Goal: Task Accomplishment & Management: Use online tool/utility

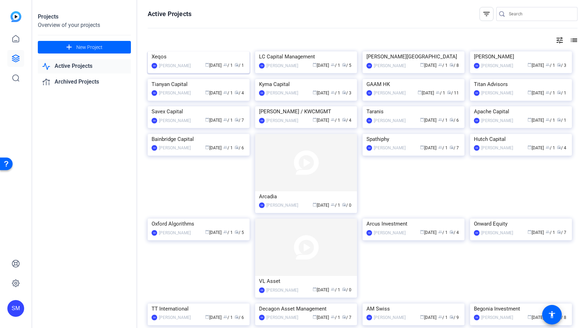
click at [193, 51] on img at bounding box center [199, 51] width 102 height 0
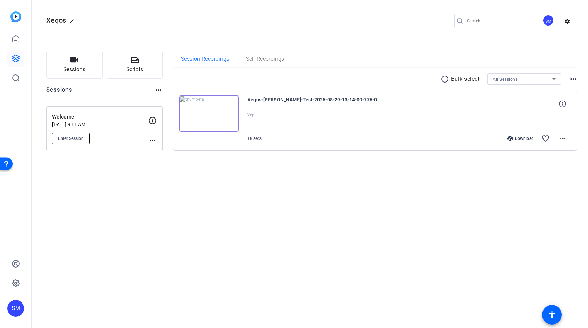
click at [70, 137] on span "Enter Session" at bounding box center [71, 139] width 26 height 6
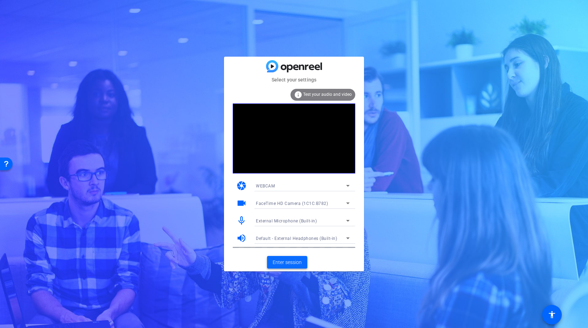
click at [290, 261] on span "Enter session" at bounding box center [287, 262] width 29 height 7
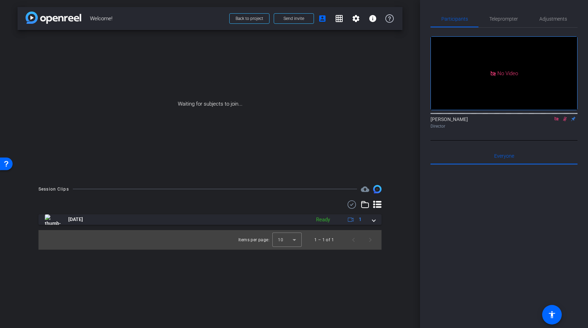
click at [557, 122] on icon at bounding box center [557, 119] width 6 height 5
click at [556, 122] on icon at bounding box center [557, 119] width 6 height 5
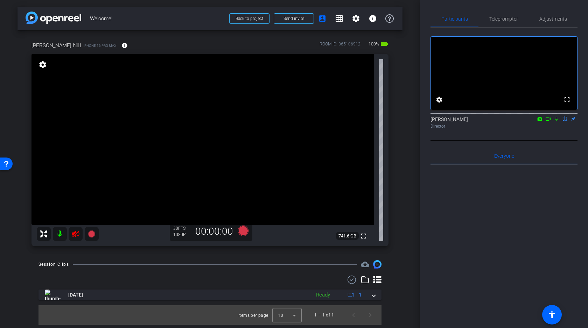
click at [75, 234] on icon at bounding box center [75, 234] width 8 height 8
click at [74, 233] on icon at bounding box center [75, 234] width 7 height 7
click at [60, 235] on mat-icon at bounding box center [60, 234] width 14 height 14
click at [76, 234] on icon at bounding box center [75, 234] width 7 height 7
click at [61, 235] on mat-icon at bounding box center [60, 234] width 14 height 14
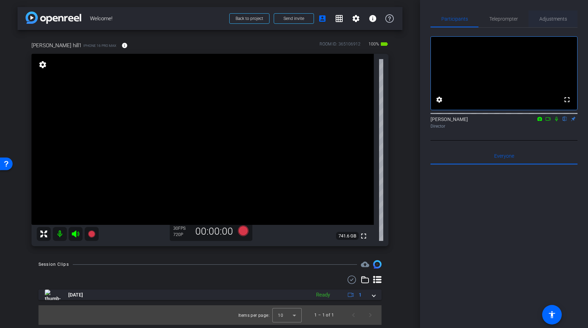
click at [549, 19] on span "Adjustments" at bounding box center [554, 18] width 28 height 5
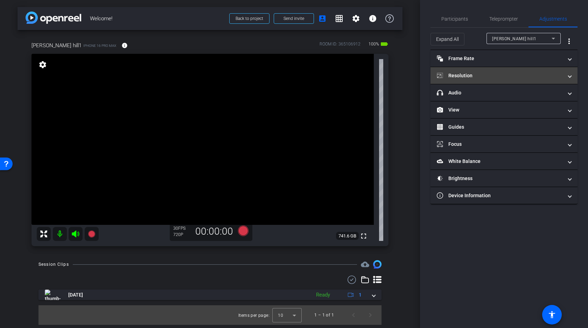
click at [494, 77] on mat-panel-title "Resolution" at bounding box center [500, 75] width 126 height 7
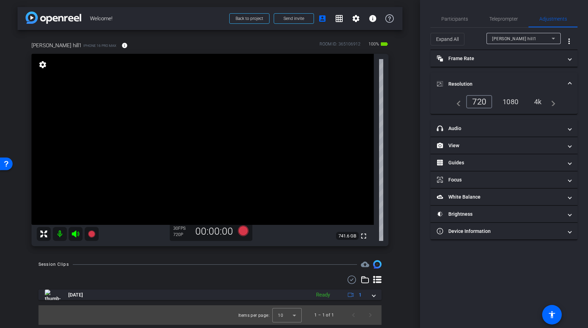
click at [538, 101] on div "4k" at bounding box center [538, 102] width 18 height 12
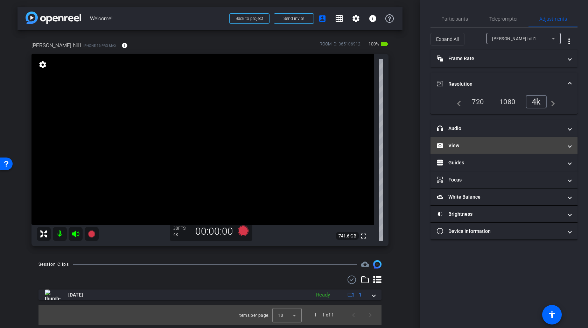
click at [494, 149] on mat-panel-title "View" at bounding box center [500, 145] width 126 height 7
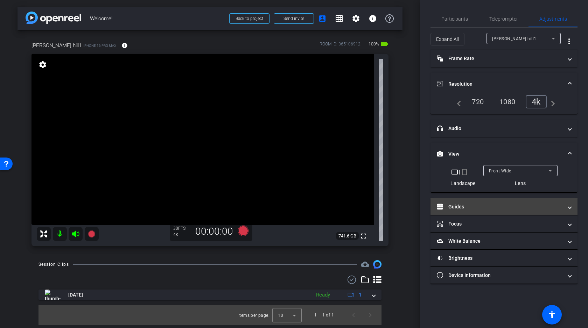
click at [502, 207] on mat-panel-title "Guides" at bounding box center [500, 206] width 126 height 7
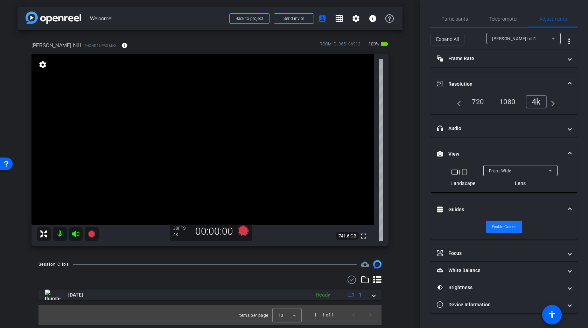
click at [501, 229] on span "Enable Guides" at bounding box center [504, 227] width 25 height 11
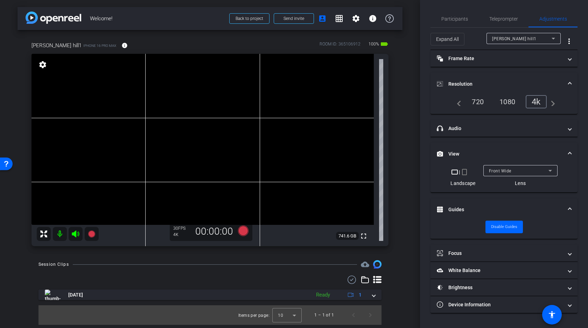
click at [168, 100] on video at bounding box center [203, 139] width 342 height 171
click at [169, 97] on video at bounding box center [203, 139] width 342 height 171
click at [92, 233] on icon at bounding box center [91, 234] width 7 height 7
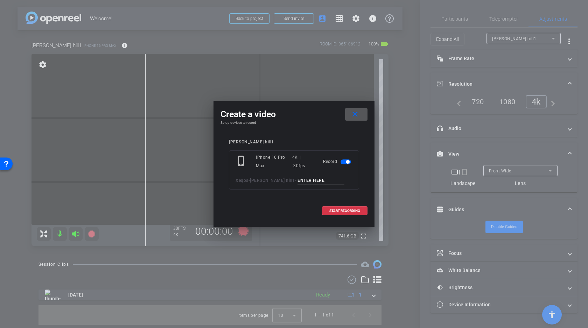
click at [298, 179] on input at bounding box center [321, 180] width 47 height 9
type input "A"
click at [346, 211] on span "START RECORDING" at bounding box center [344, 211] width 31 height 4
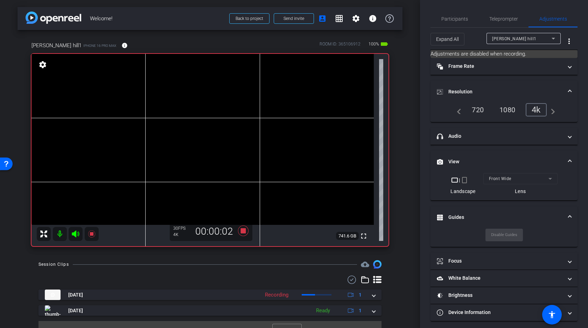
click at [167, 102] on video at bounding box center [203, 139] width 342 height 171
click at [166, 103] on video at bounding box center [203, 139] width 342 height 171
click at [166, 106] on video at bounding box center [203, 139] width 342 height 171
click at [76, 234] on icon at bounding box center [75, 234] width 7 height 7
click at [77, 236] on icon at bounding box center [75, 234] width 8 height 8
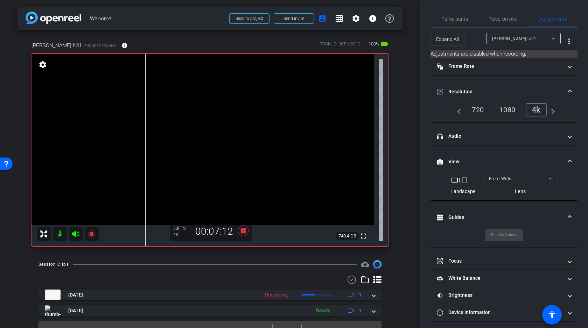
click at [76, 232] on icon at bounding box center [75, 234] width 7 height 7
click at [73, 232] on icon at bounding box center [75, 234] width 8 height 8
click at [75, 234] on icon at bounding box center [75, 234] width 7 height 7
click at [74, 235] on icon at bounding box center [75, 234] width 7 height 7
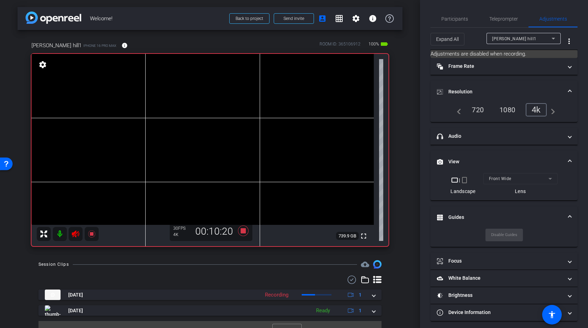
click at [76, 234] on icon at bounding box center [75, 234] width 8 height 8
click at [242, 230] on icon at bounding box center [243, 231] width 11 height 11
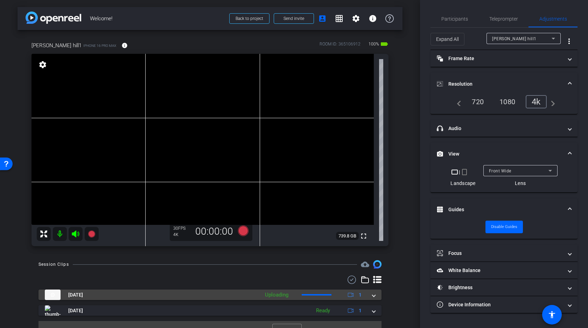
click at [375, 296] on span at bounding box center [374, 295] width 3 height 7
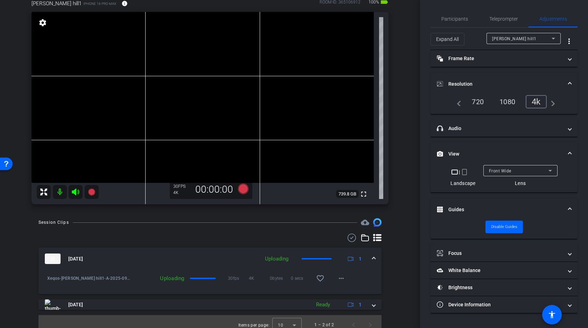
scroll to position [49, 0]
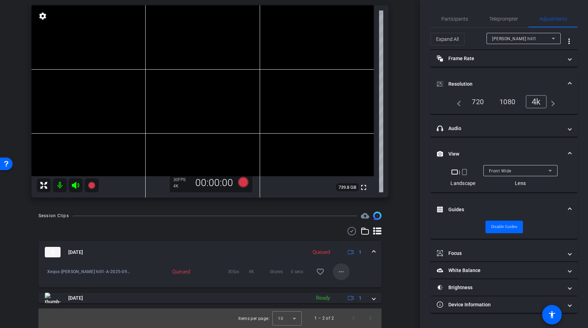
click at [340, 270] on mat-icon "more_horiz" at bounding box center [341, 272] width 8 height 8
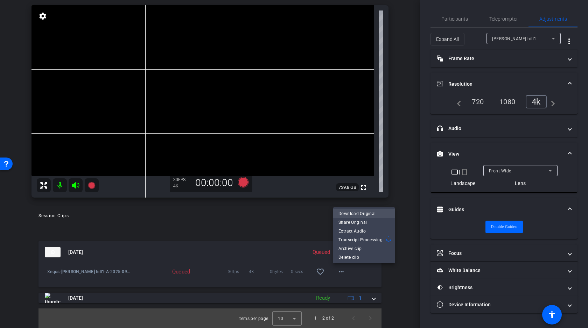
click at [356, 215] on span "Download Original" at bounding box center [364, 214] width 51 height 8
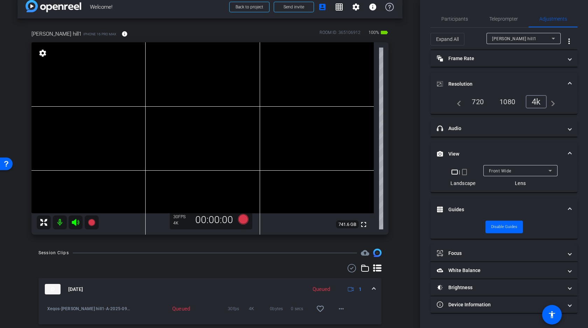
scroll to position [0, 0]
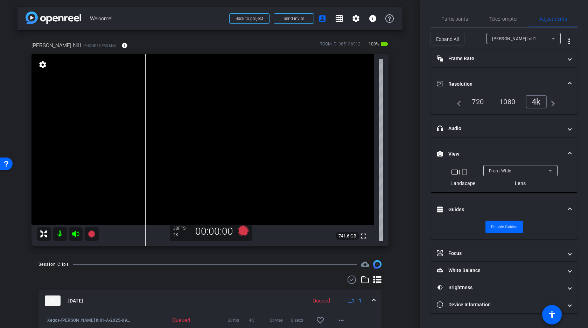
click at [168, 105] on video at bounding box center [203, 139] width 342 height 171
click at [161, 103] on video at bounding box center [203, 139] width 342 height 171
click at [161, 101] on video at bounding box center [203, 139] width 342 height 171
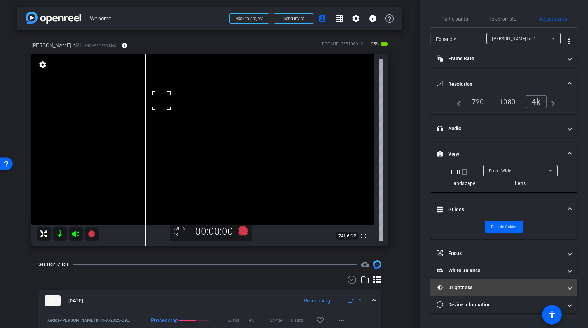
click at [487, 286] on mat-panel-title "Brightness" at bounding box center [500, 287] width 126 height 7
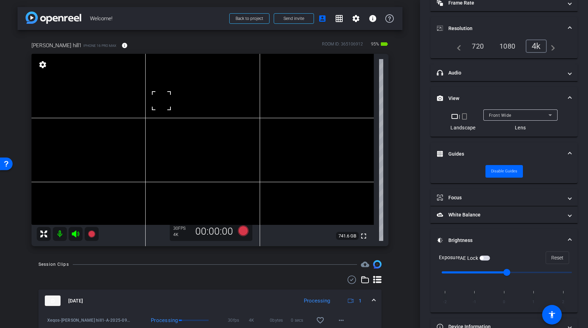
scroll to position [74, 0]
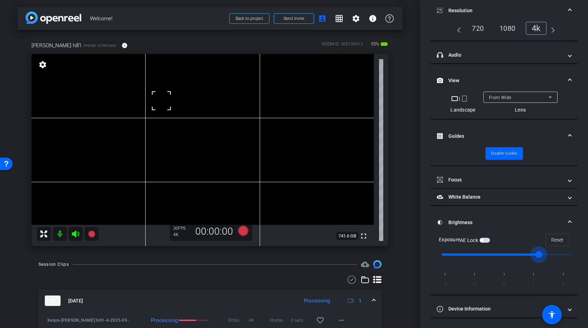
drag, startPoint x: 507, startPoint y: 252, endPoint x: 526, endPoint y: 254, distance: 19.4
click at [526, 254] on input "range" at bounding box center [507, 254] width 145 height 15
drag, startPoint x: 527, startPoint y: 254, endPoint x: 507, endPoint y: 255, distance: 20.7
type input "0"
click at [507, 255] on input "range" at bounding box center [507, 254] width 145 height 15
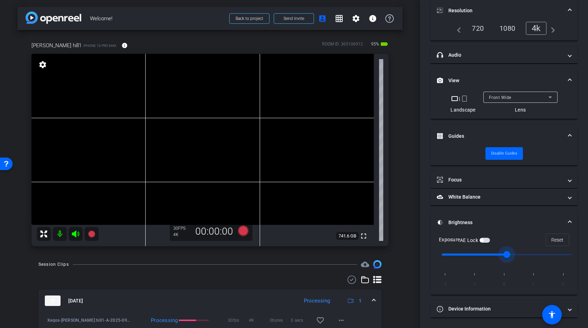
click at [458, 221] on mat-panel-title "Brightness" at bounding box center [500, 222] width 126 height 7
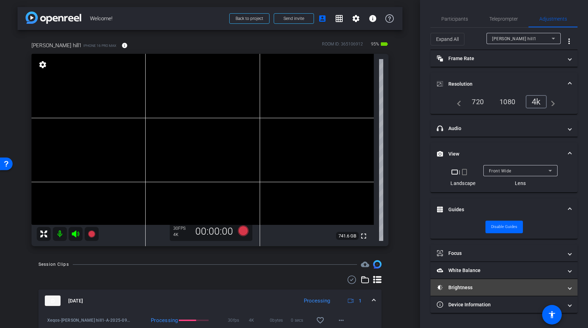
scroll to position [0, 0]
click at [158, 98] on video at bounding box center [203, 139] width 342 height 171
click at [161, 100] on video at bounding box center [203, 139] width 342 height 171
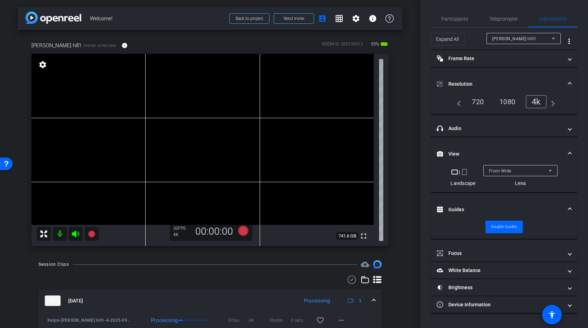
click at [164, 96] on video at bounding box center [203, 139] width 342 height 171
click at [168, 101] on video at bounding box center [203, 139] width 342 height 171
click at [244, 230] on icon at bounding box center [243, 231] width 11 height 11
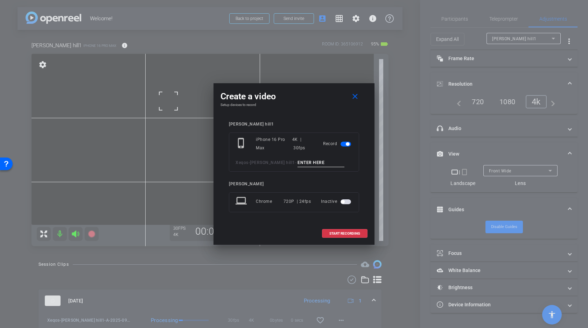
click at [310, 167] on input at bounding box center [321, 163] width 47 height 9
type input "B"
click at [341, 235] on span "START RECORDING" at bounding box center [344, 234] width 31 height 4
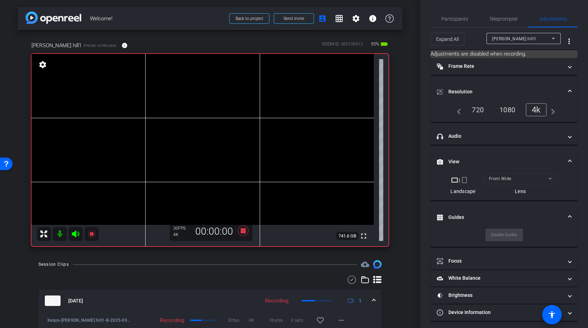
click at [167, 102] on video at bounding box center [203, 139] width 342 height 171
click at [168, 99] on video at bounding box center [203, 139] width 342 height 171
click at [165, 102] on video at bounding box center [203, 139] width 342 height 171
click at [157, 100] on video at bounding box center [203, 139] width 342 height 171
click at [156, 100] on video at bounding box center [203, 139] width 342 height 171
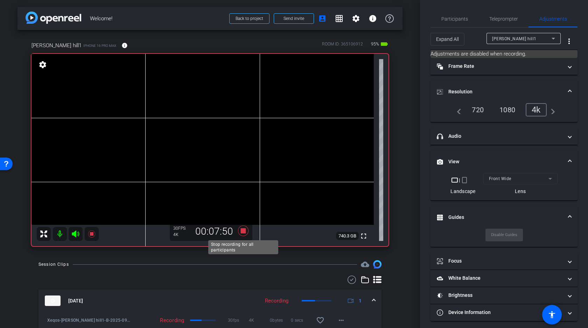
click at [244, 231] on icon at bounding box center [243, 231] width 11 height 11
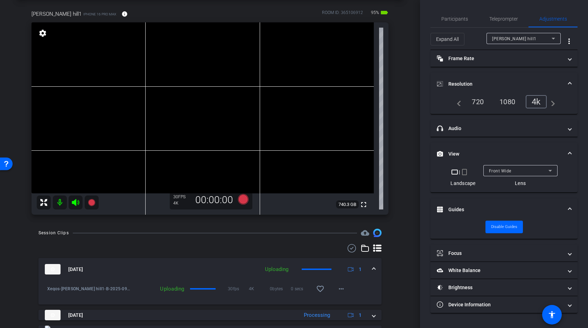
scroll to position [37, 0]
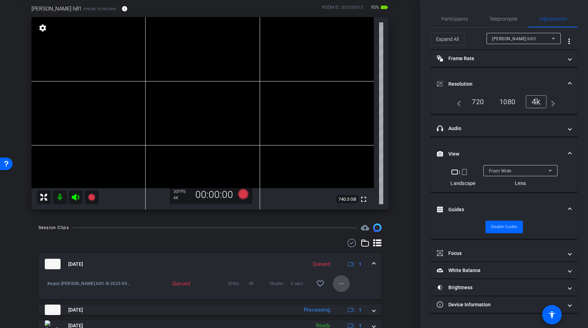
click at [340, 283] on mat-icon "more_horiz" at bounding box center [341, 284] width 8 height 8
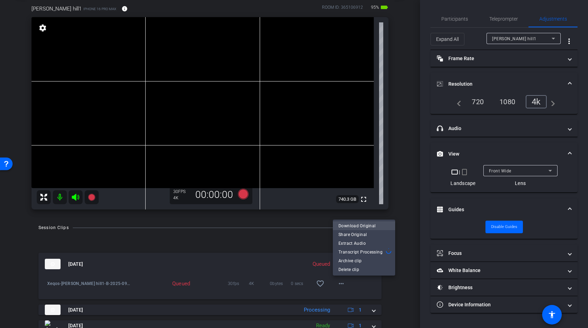
click at [360, 227] on span "Download Original" at bounding box center [364, 226] width 51 height 8
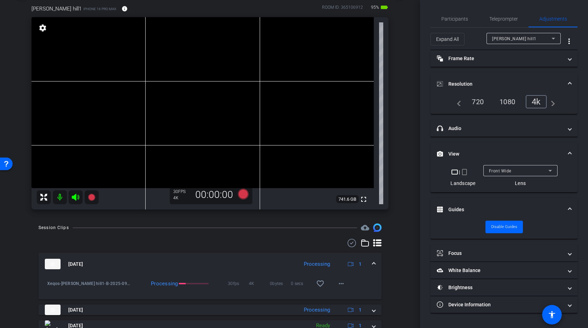
click at [161, 60] on video at bounding box center [203, 102] width 342 height 171
click at [167, 65] on div at bounding box center [161, 60] width 18 height 18
click at [241, 194] on icon at bounding box center [243, 194] width 11 height 11
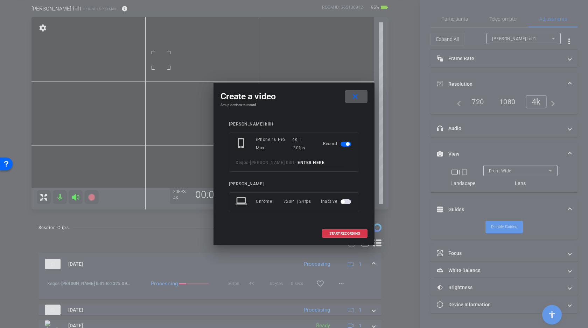
click at [299, 165] on input at bounding box center [321, 163] width 47 height 9
type input "C"
click at [347, 237] on span at bounding box center [344, 233] width 45 height 17
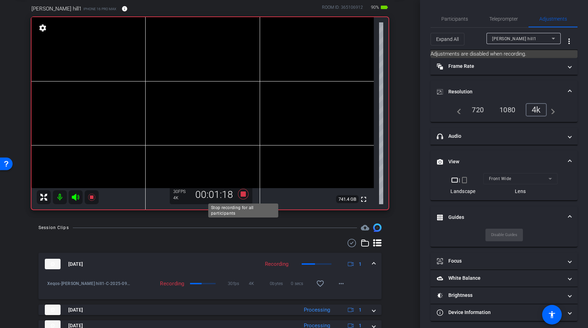
click at [244, 192] on icon at bounding box center [243, 194] width 11 height 11
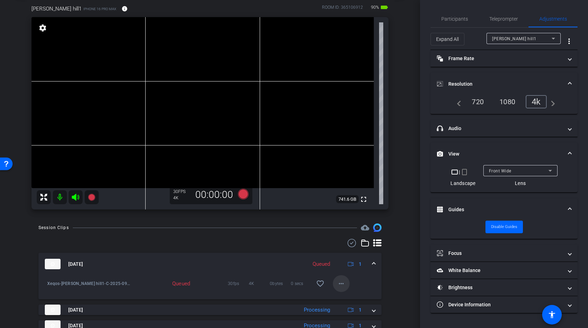
click at [342, 283] on mat-icon "more_horiz" at bounding box center [341, 284] width 8 height 8
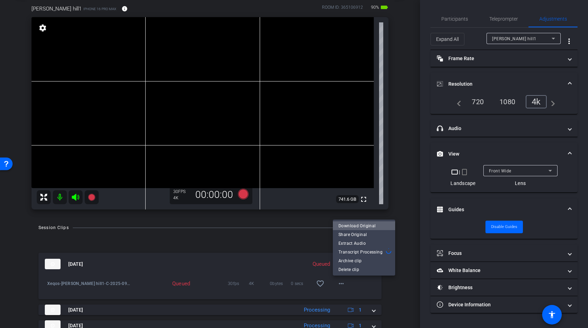
click at [365, 224] on span "Download Original" at bounding box center [364, 226] width 51 height 8
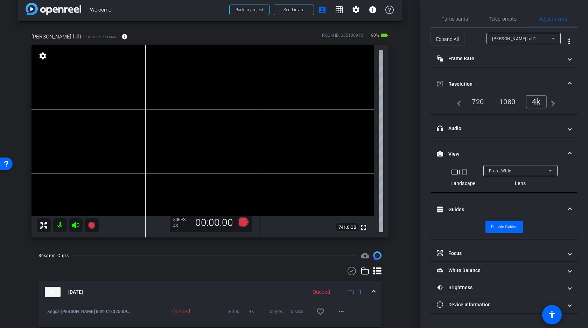
scroll to position [6, 0]
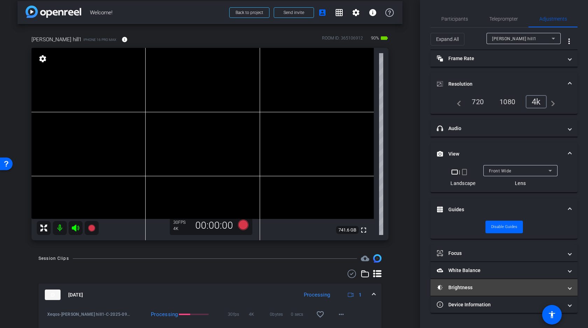
click at [492, 285] on mat-panel-title "Brightness" at bounding box center [500, 287] width 126 height 7
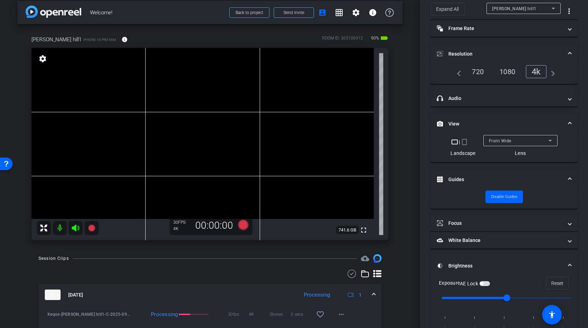
scroll to position [74, 0]
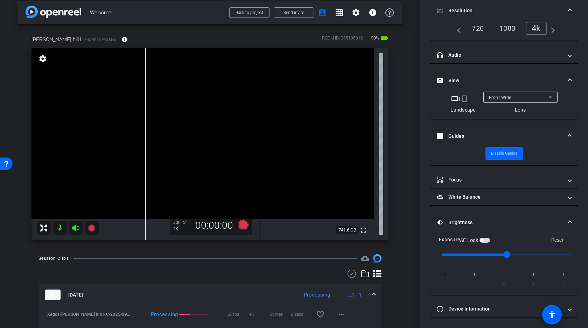
click at [473, 256] on input "range" at bounding box center [507, 254] width 145 height 15
type input "-2"
click at [443, 256] on input "range" at bounding box center [507, 254] width 145 height 15
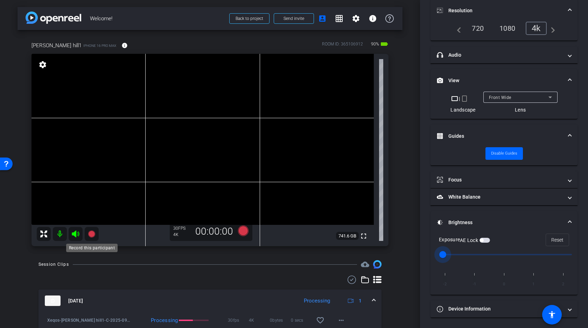
click at [90, 234] on icon at bounding box center [91, 234] width 7 height 7
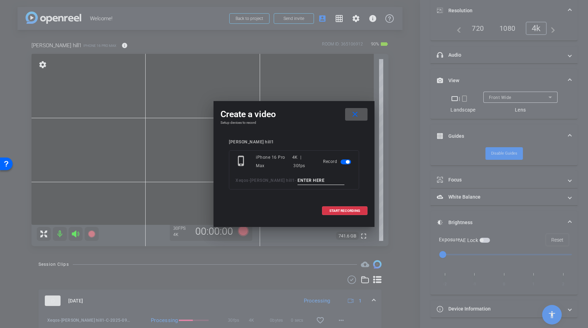
click at [298, 180] on input at bounding box center [321, 180] width 47 height 9
type input "Clean Plate"
click at [345, 213] on span at bounding box center [344, 211] width 45 height 17
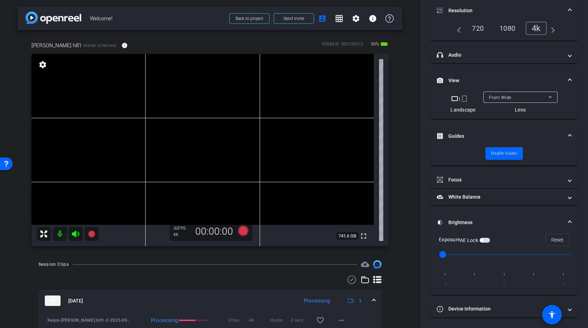
scroll to position [82, 0]
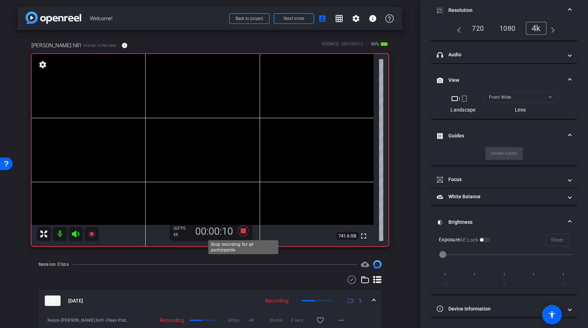
click at [243, 231] on icon at bounding box center [243, 231] width 11 height 11
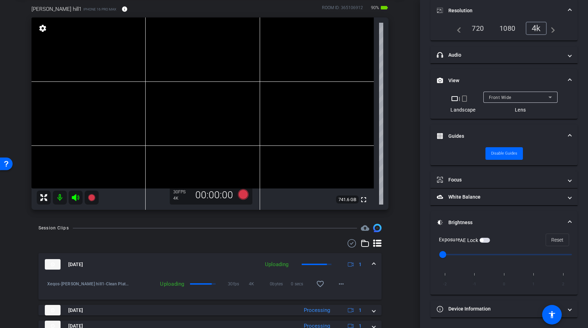
scroll to position [54, 0]
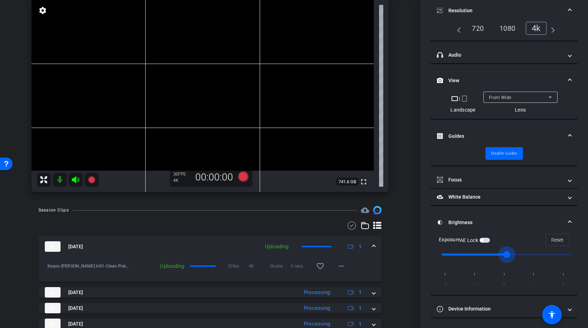
type input "0"
click at [504, 254] on input "range" at bounding box center [507, 254] width 145 height 15
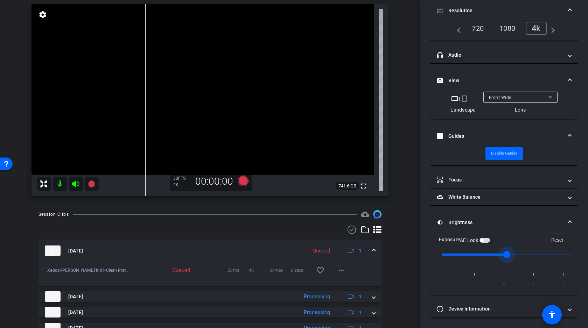
scroll to position [64, 0]
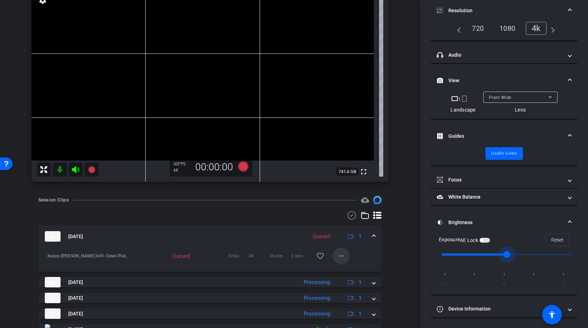
click at [343, 254] on mat-icon "more_horiz" at bounding box center [341, 256] width 8 height 8
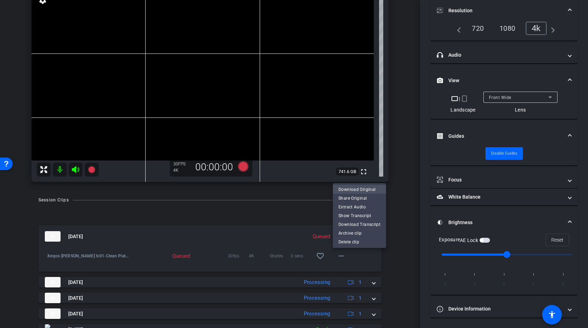
click at [365, 189] on span "Download Original" at bounding box center [360, 189] width 42 height 8
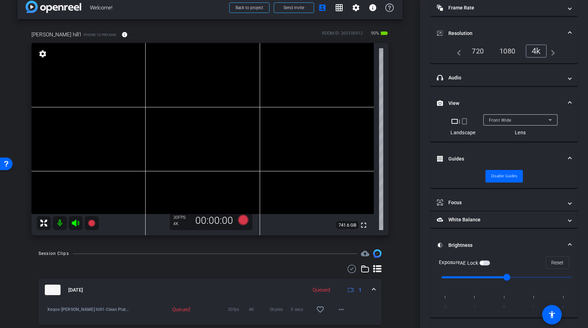
scroll to position [0, 0]
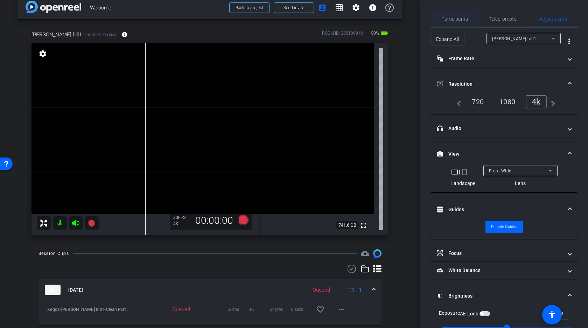
click at [457, 18] on span "Participants" at bounding box center [455, 18] width 27 height 5
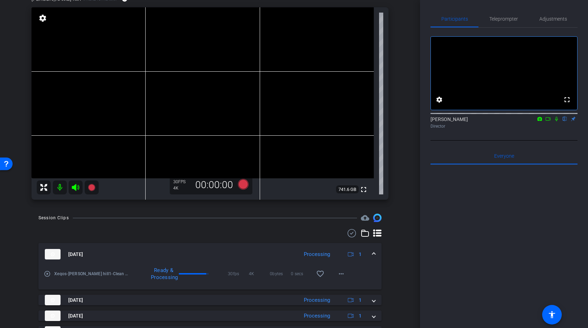
scroll to position [50, 0]
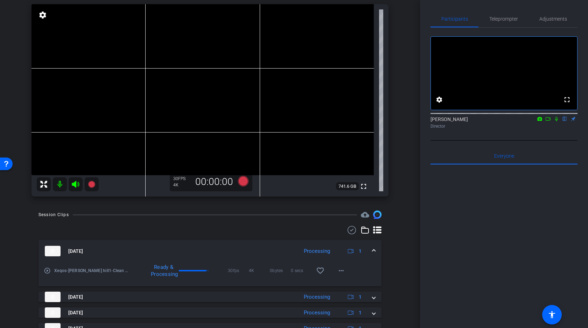
click at [376, 249] on mat-expansion-panel-header "[DATE] Processing 1" at bounding box center [210, 251] width 343 height 22
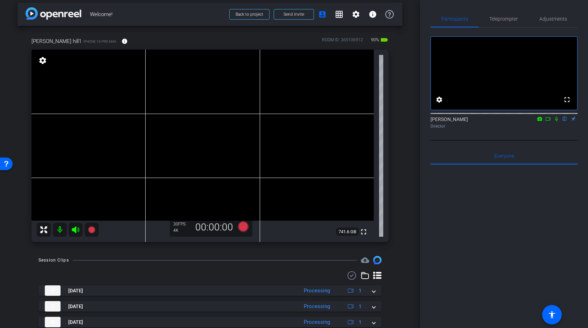
scroll to position [0, 0]
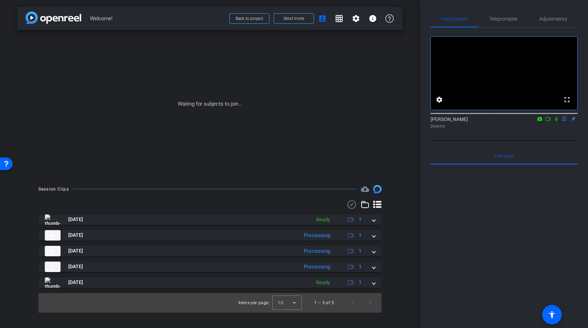
click at [548, 122] on icon at bounding box center [549, 119] width 6 height 5
click at [565, 122] on icon at bounding box center [565, 119] width 6 height 5
